Goal: Information Seeking & Learning: Learn about a topic

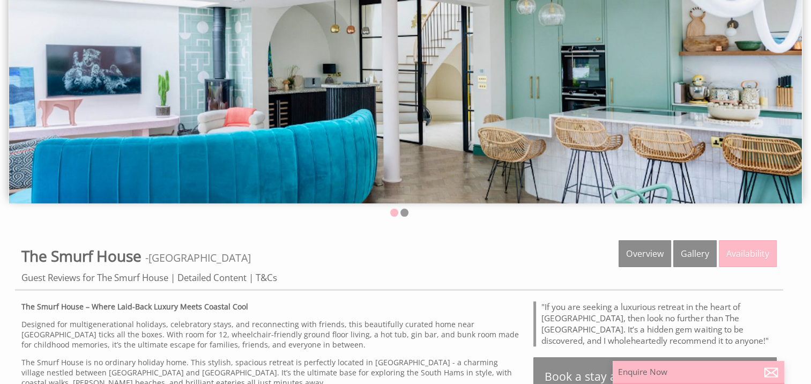
scroll to position [161, 0]
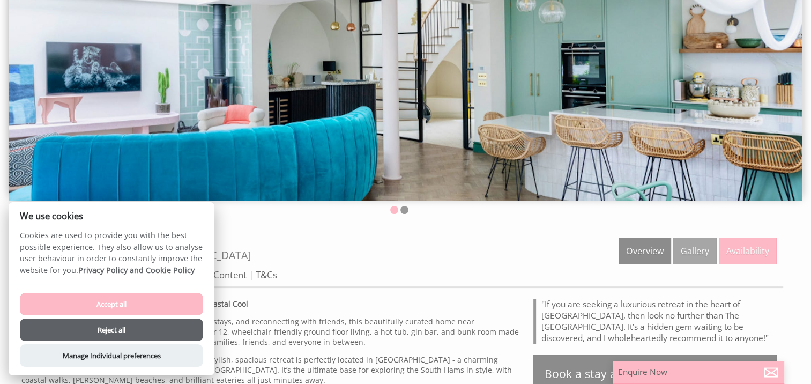
click at [694, 254] on link "Gallery" at bounding box center [694, 250] width 43 height 27
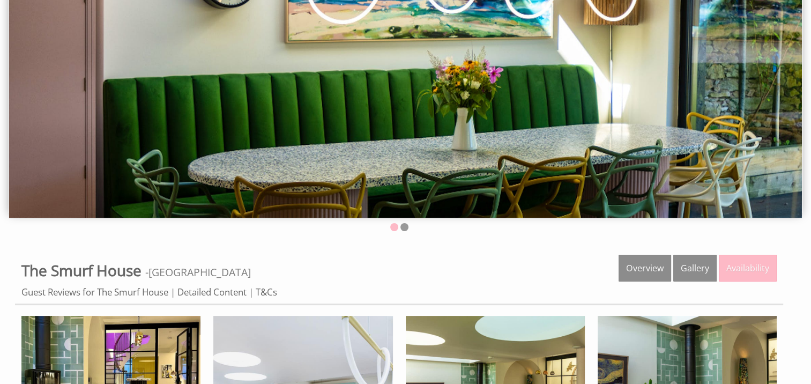
scroll to position [214, 0]
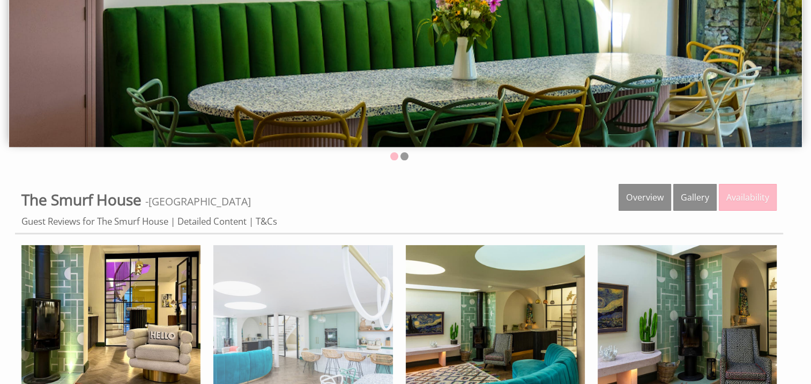
click at [329, 327] on img at bounding box center [302, 334] width 179 height 179
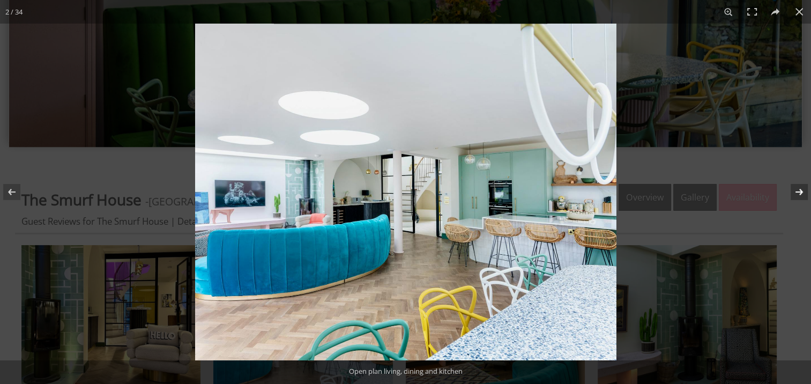
click at [798, 186] on button at bounding box center [792, 192] width 38 height 54
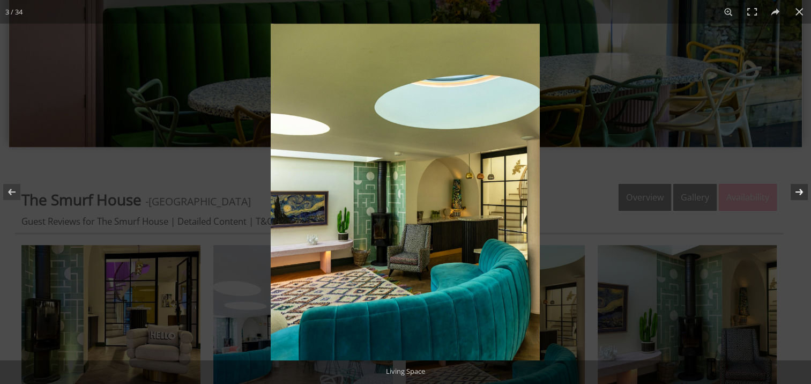
click at [798, 186] on button at bounding box center [792, 192] width 38 height 54
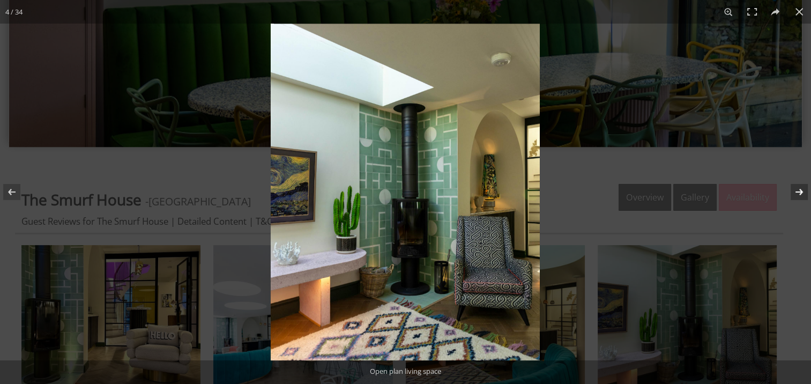
click at [798, 186] on button at bounding box center [792, 192] width 38 height 54
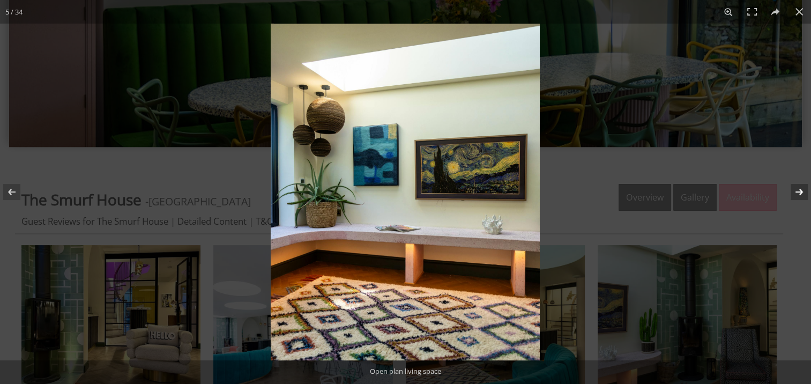
click at [800, 189] on button at bounding box center [792, 192] width 38 height 54
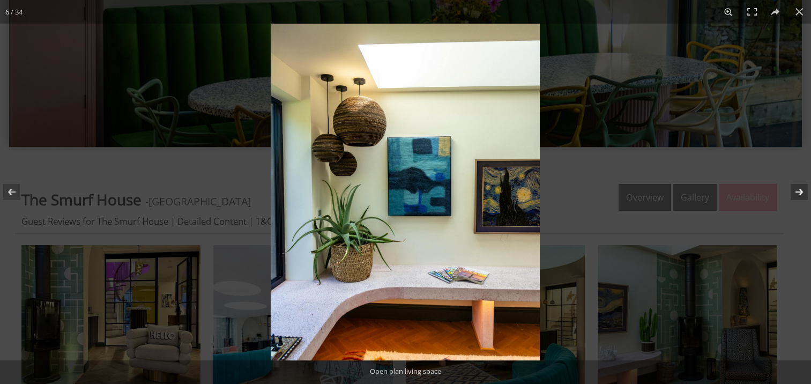
click at [800, 189] on button at bounding box center [792, 192] width 38 height 54
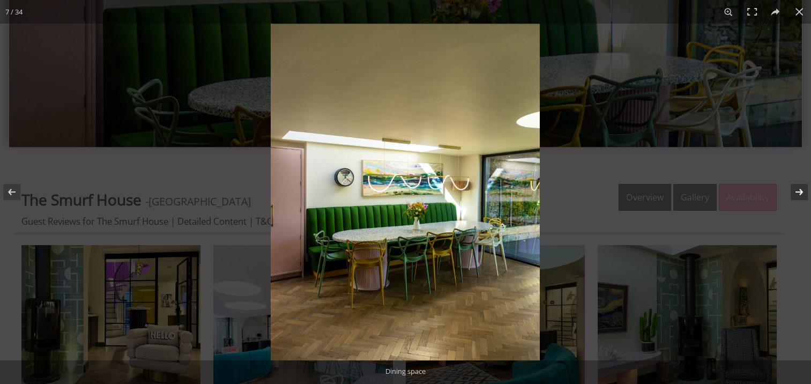
click at [800, 189] on button at bounding box center [792, 192] width 38 height 54
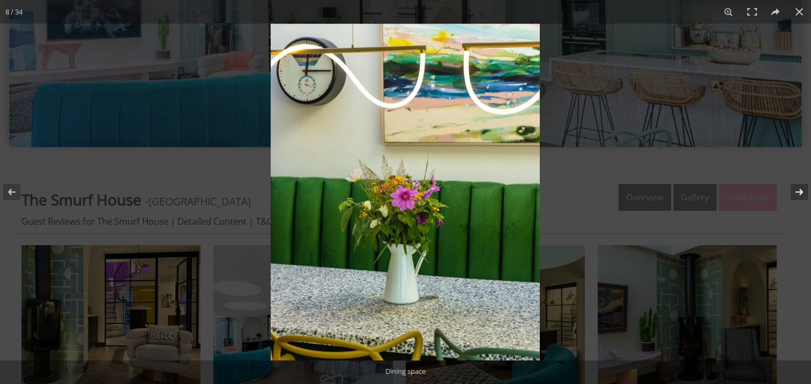
click at [800, 189] on button at bounding box center [792, 192] width 38 height 54
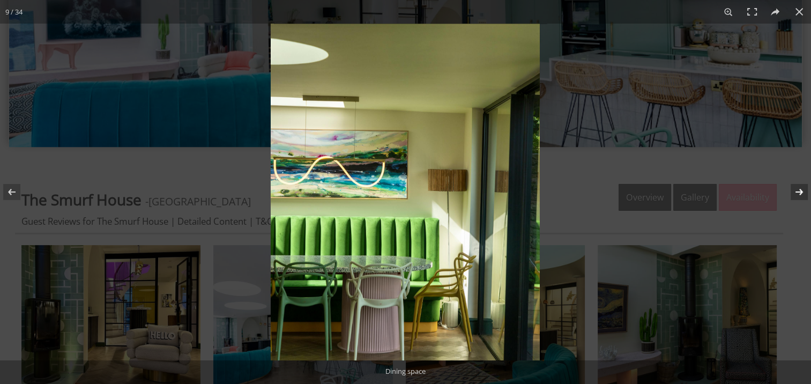
click at [800, 189] on button at bounding box center [792, 192] width 38 height 54
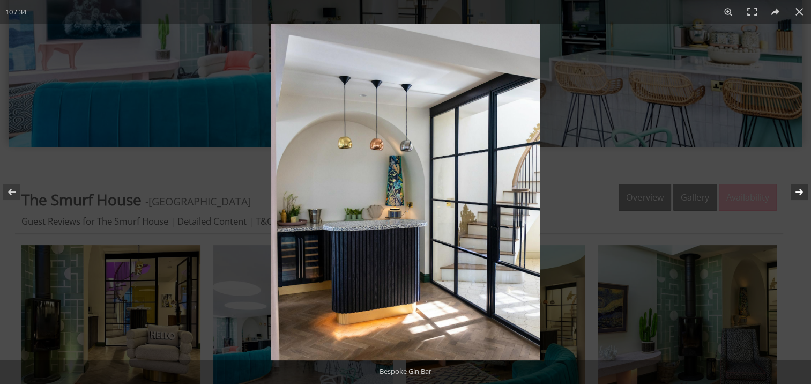
click at [800, 189] on button at bounding box center [792, 192] width 38 height 54
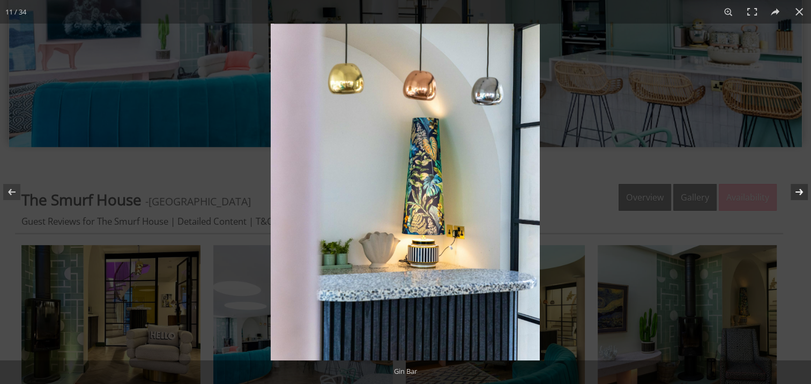
click at [800, 189] on button at bounding box center [792, 192] width 38 height 54
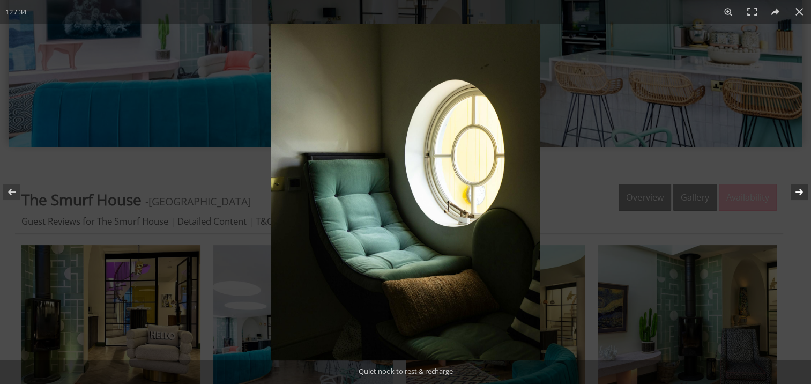
click at [800, 189] on button at bounding box center [792, 192] width 38 height 54
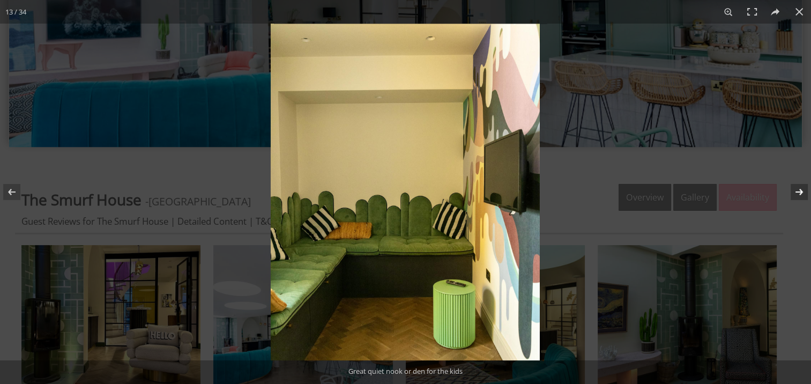
click at [800, 189] on button at bounding box center [792, 192] width 38 height 54
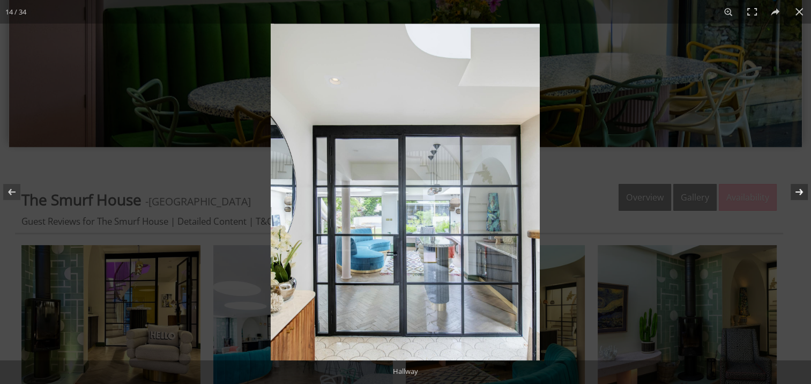
click at [800, 189] on button at bounding box center [792, 192] width 38 height 54
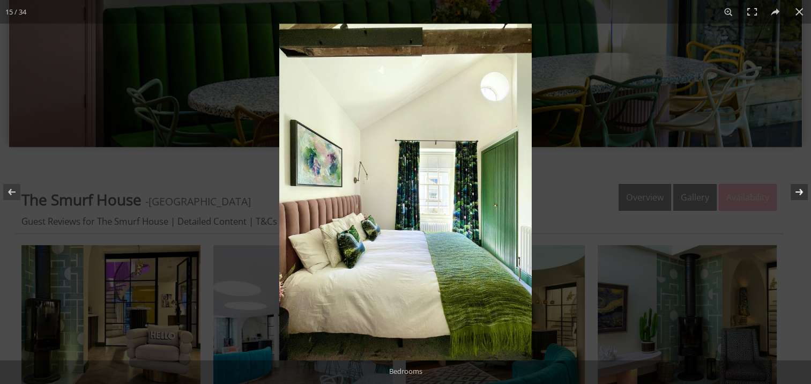
click at [800, 189] on button at bounding box center [792, 192] width 38 height 54
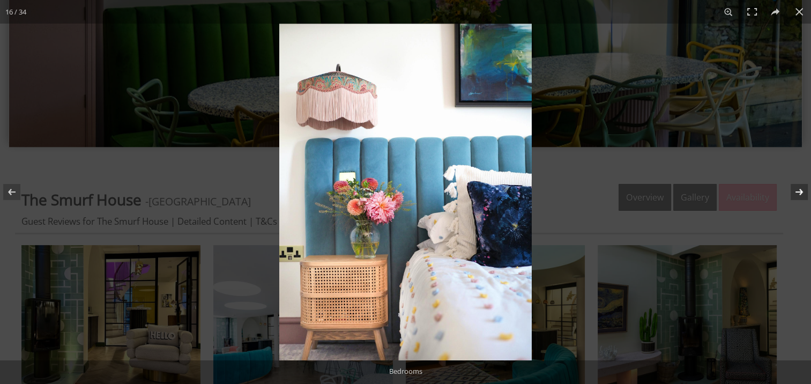
click at [800, 189] on button at bounding box center [792, 192] width 38 height 54
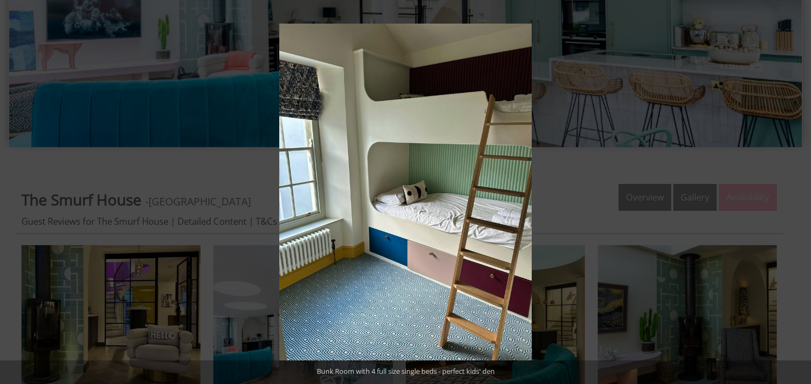
click at [800, 189] on button at bounding box center [792, 192] width 38 height 54
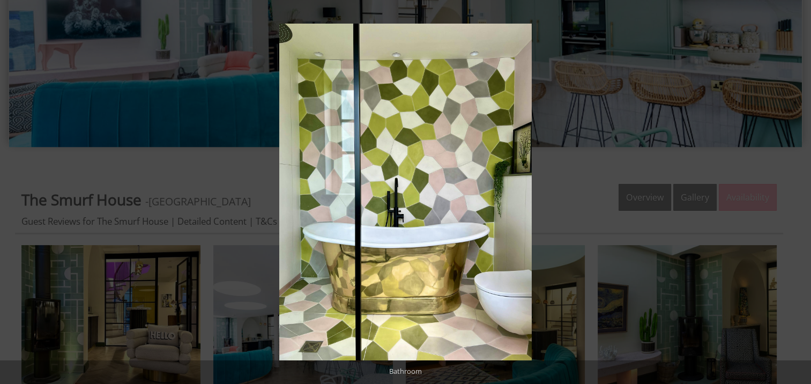
click at [800, 189] on button at bounding box center [792, 192] width 38 height 54
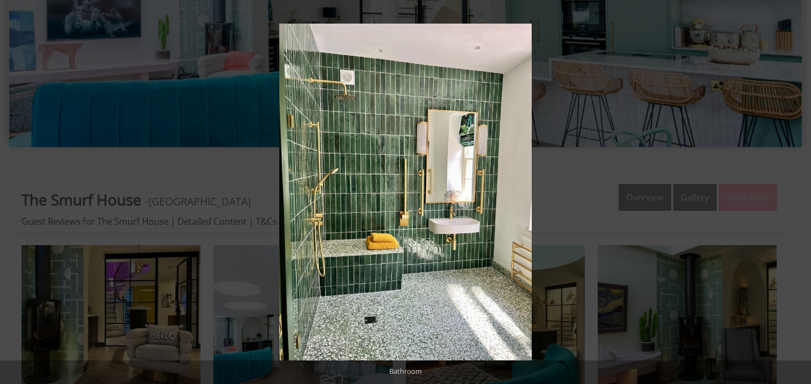
click at [800, 189] on button at bounding box center [792, 192] width 38 height 54
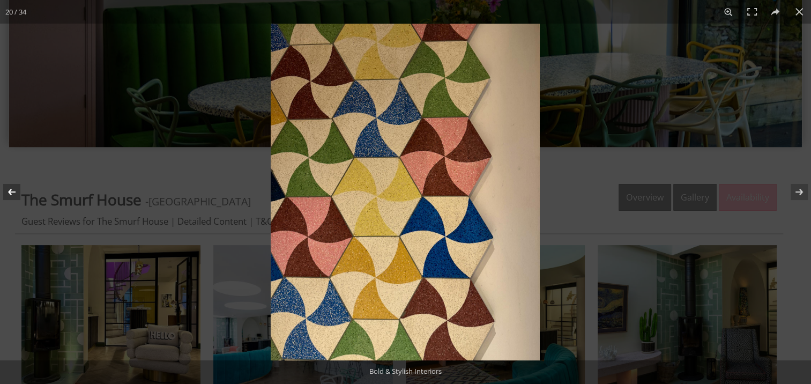
click at [11, 191] on button at bounding box center [19, 192] width 38 height 54
